Goal: Task Accomplishment & Management: Complete application form

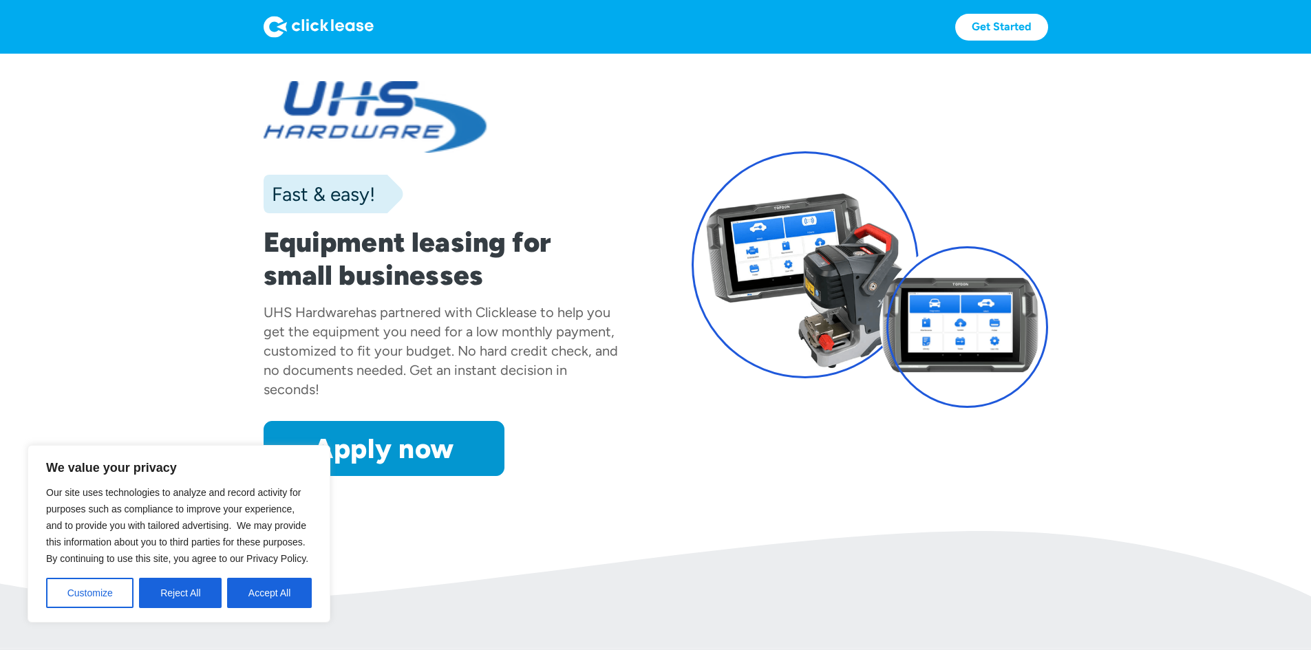
click at [237, 602] on button "Accept All" at bounding box center [269, 593] width 85 height 30
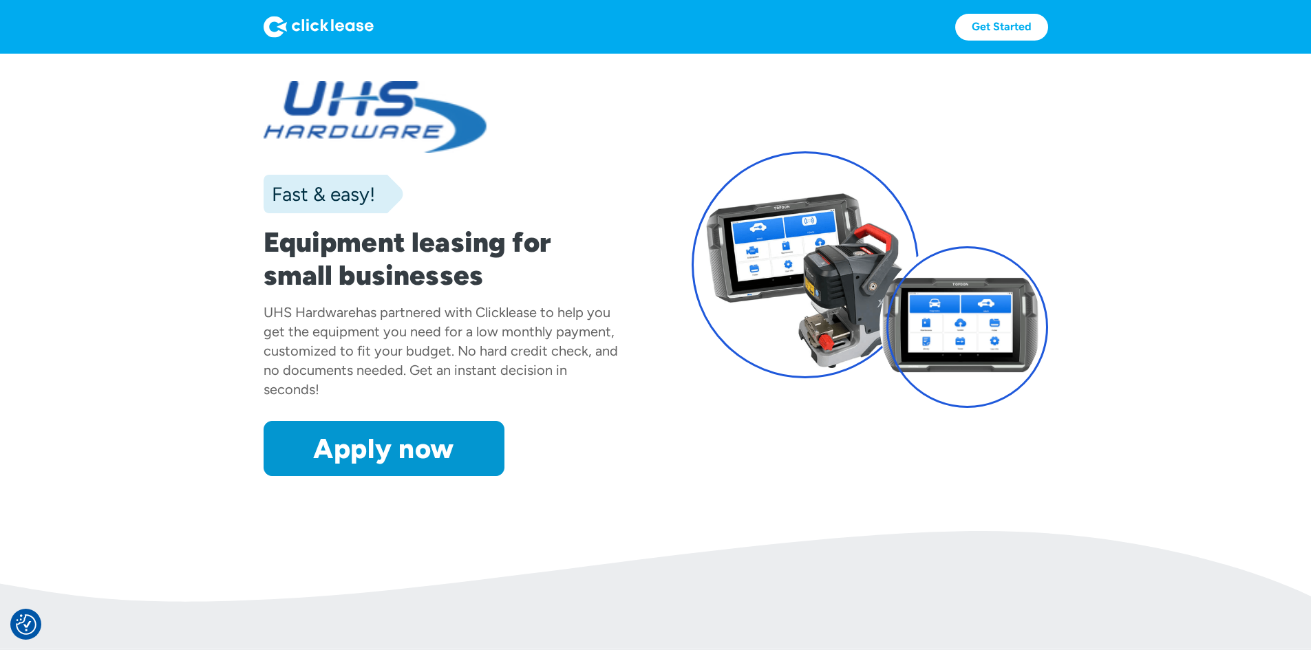
scroll to position [69, 0]
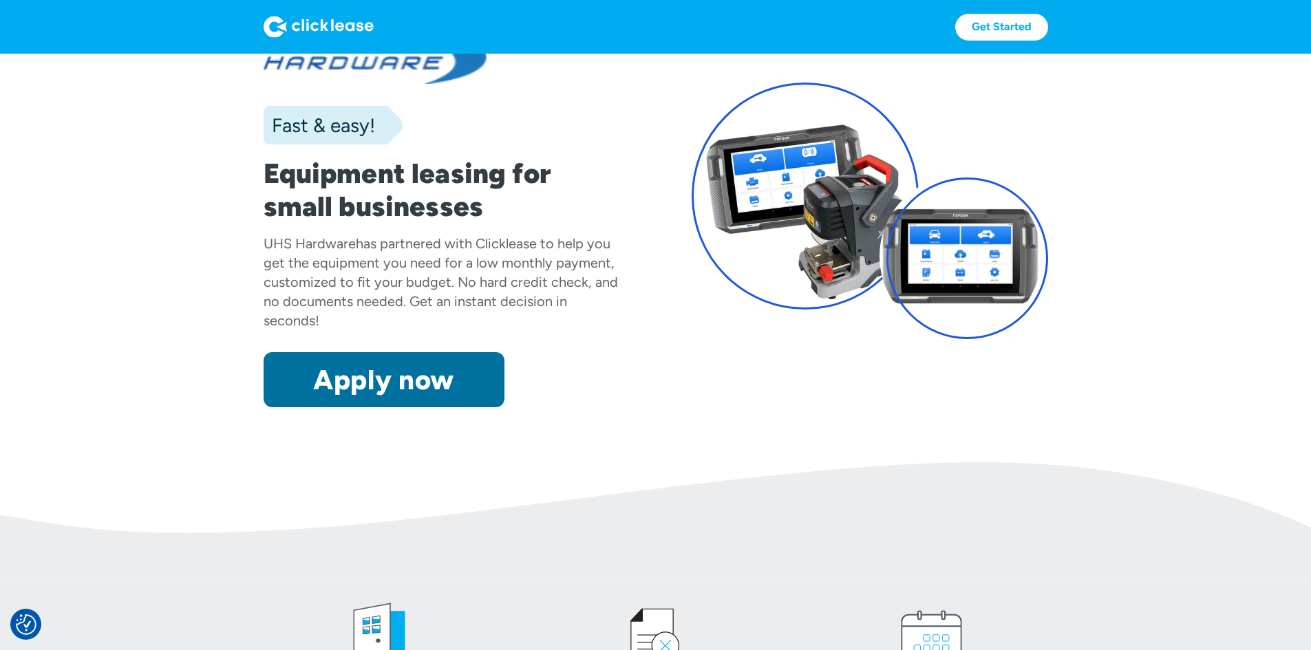
click at [343, 407] on link "Apply now" at bounding box center [384, 379] width 241 height 55
